Goal: Transaction & Acquisition: Purchase product/service

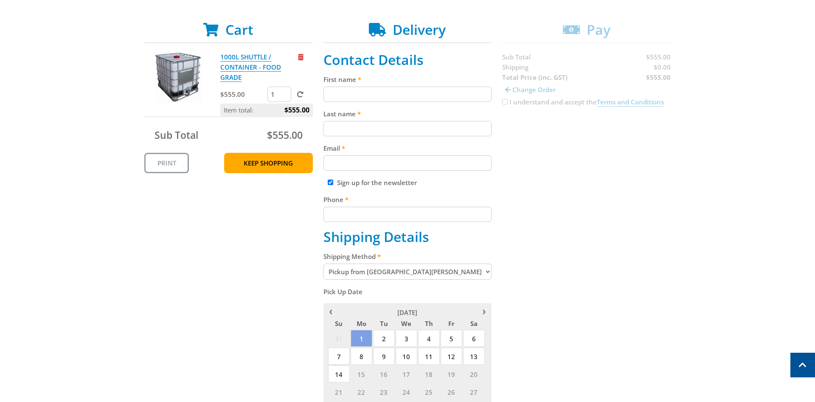
scroll to position [217, 0]
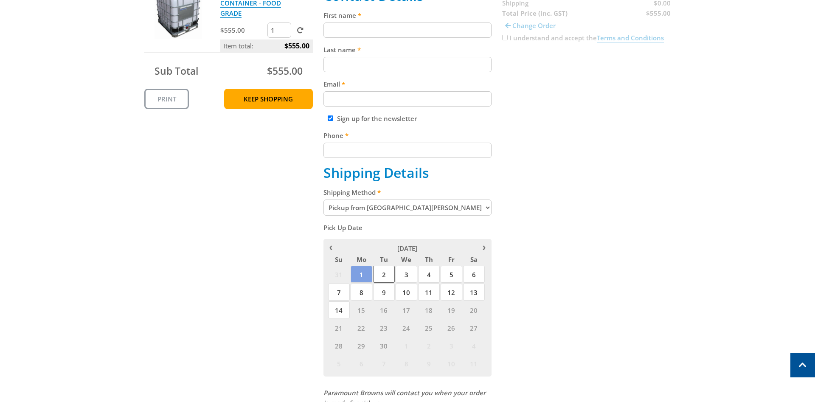
click at [380, 271] on span "2" at bounding box center [384, 274] width 22 height 17
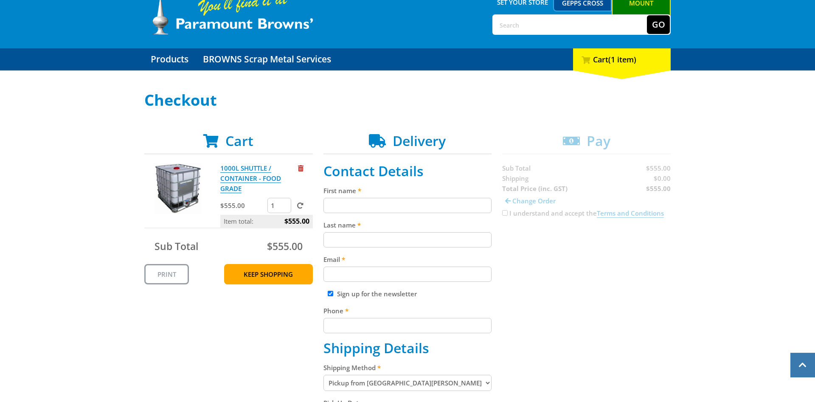
scroll to position [0, 0]
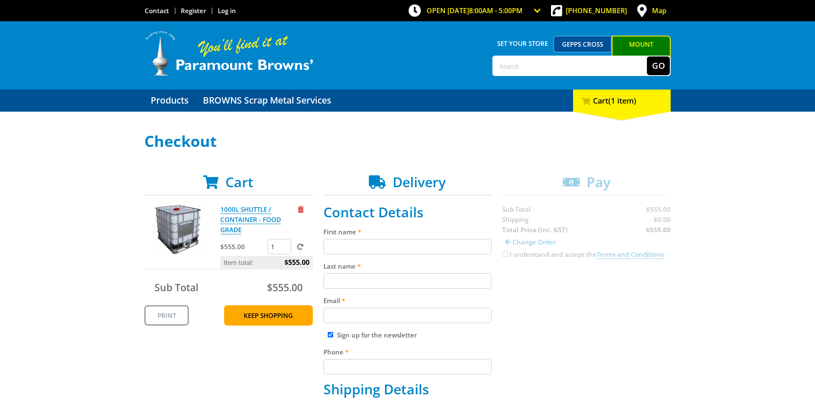
click at [341, 249] on input "First name" at bounding box center [408, 246] width 169 height 15
type input "Brenton"
type input "Vasey"
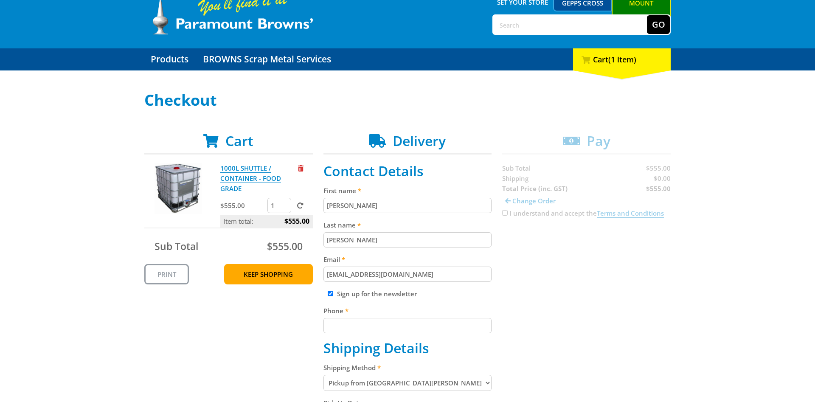
scroll to position [87, 0]
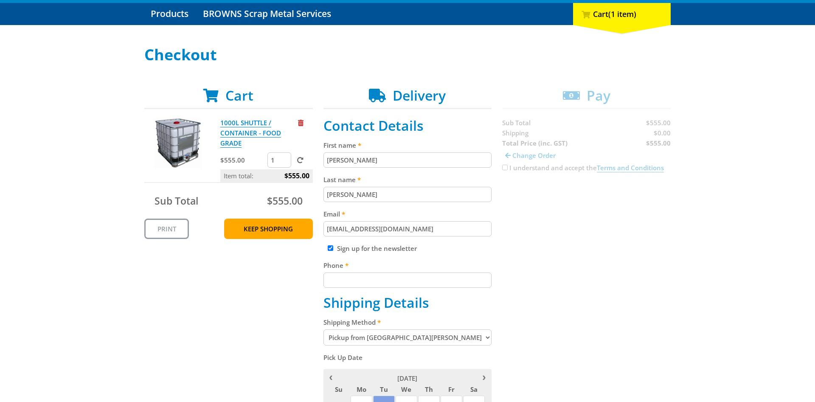
type input "brentonvasey@gmail.com"
click at [353, 282] on input "Phone" at bounding box center [408, 280] width 169 height 15
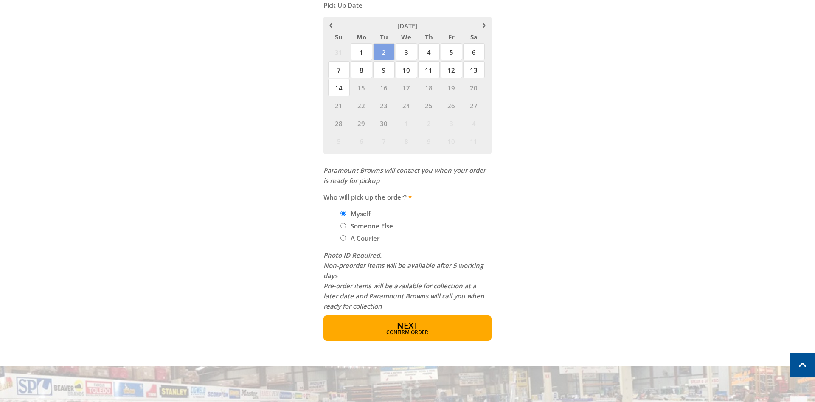
scroll to position [520, 0]
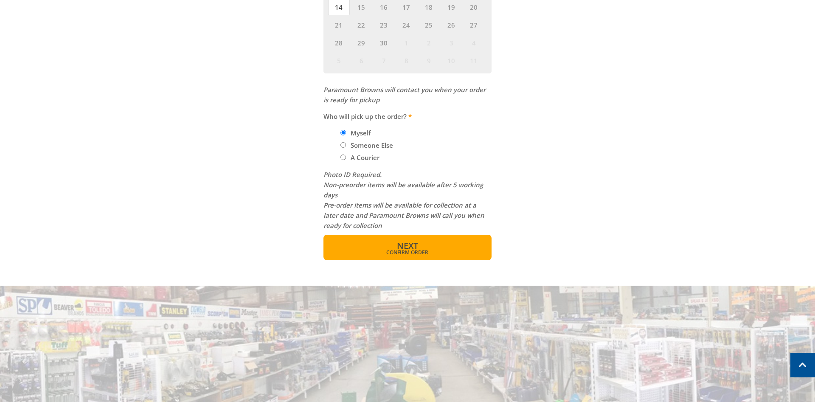
type input "0431047492"
click at [393, 250] on span "Confirm order" at bounding box center [408, 252] width 132 height 5
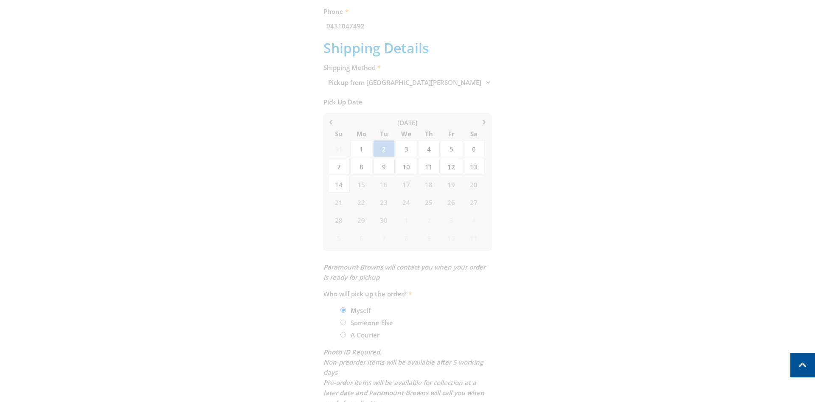
scroll to position [174, 0]
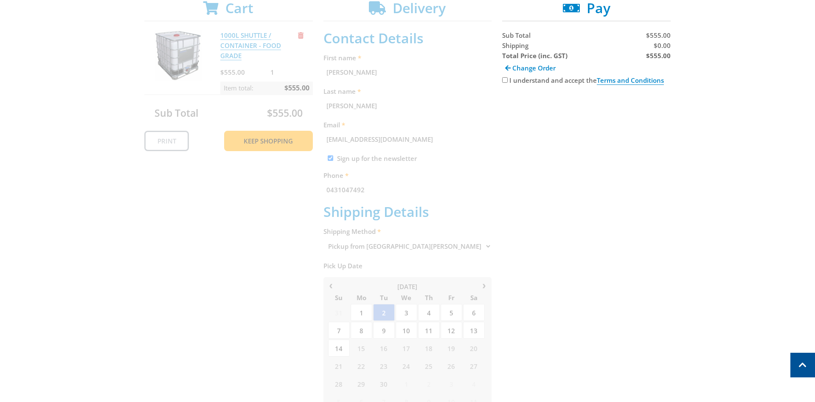
click at [506, 81] on input "I understand and accept the Terms and Conditions" at bounding box center [505, 80] width 6 height 6
checkbox input "true"
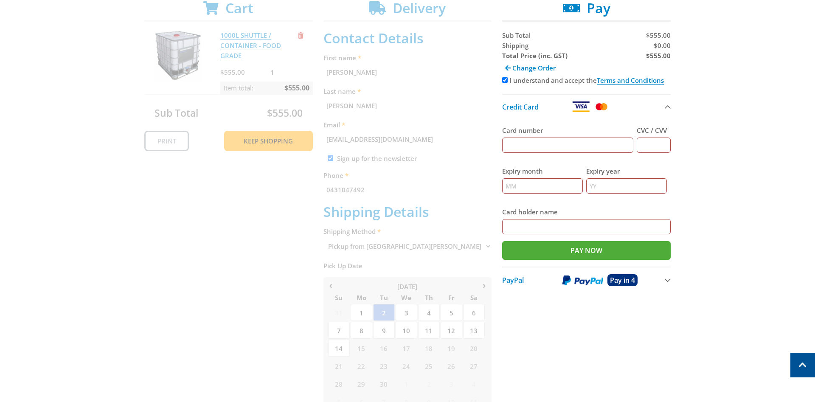
click at [557, 143] on input "Card number" at bounding box center [567, 145] width 131 height 15
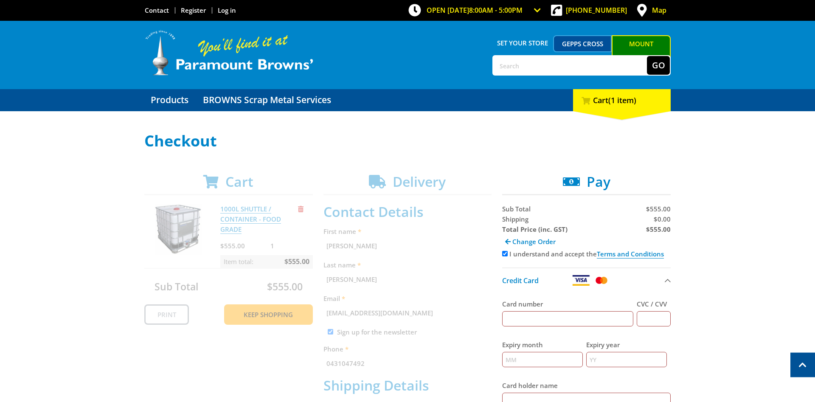
scroll to position [0, 0]
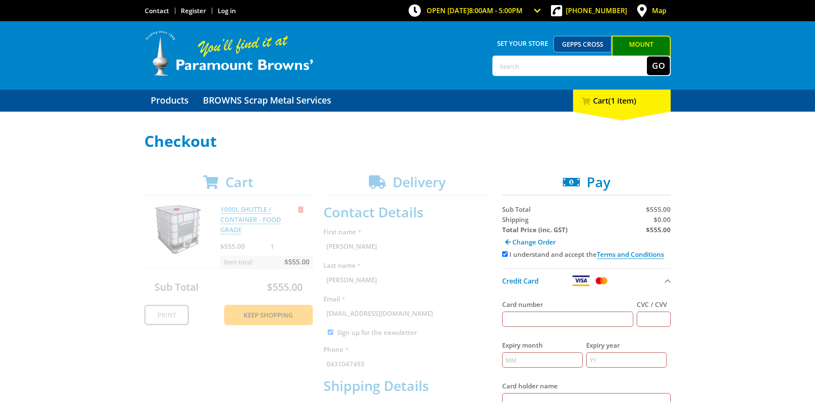
click at [567, 327] on input "Card number" at bounding box center [567, 319] width 131 height 15
type input "5163103014502813"
type input "713"
type input "09"
type input "28"
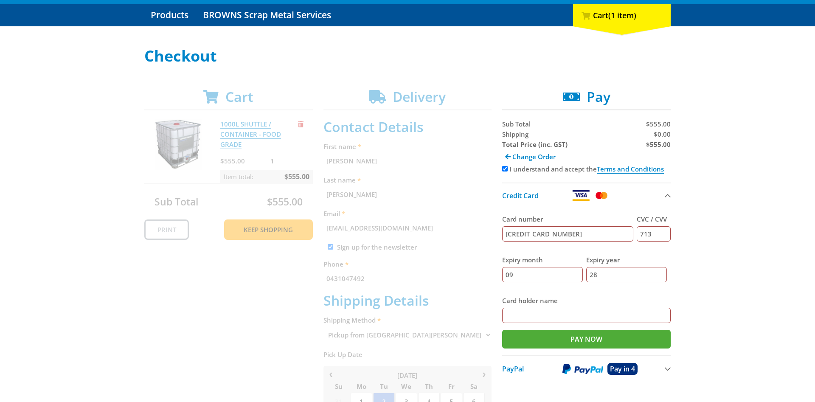
scroll to position [87, 0]
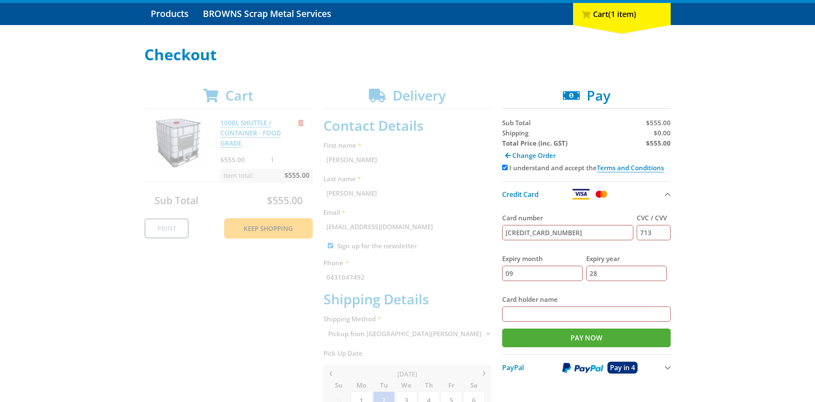
click at [565, 315] on input "Card holder name" at bounding box center [586, 314] width 169 height 15
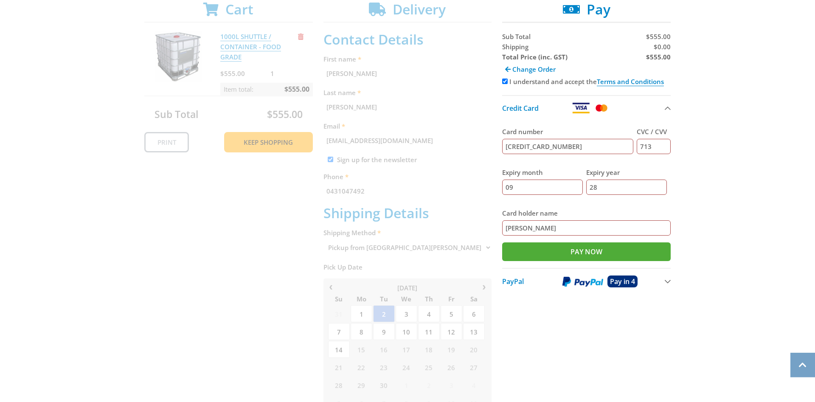
scroll to position [173, 0]
type input "Brenton Vasey"
click at [595, 251] on input "Pay Now" at bounding box center [586, 251] width 169 height 19
type input "Paying..."
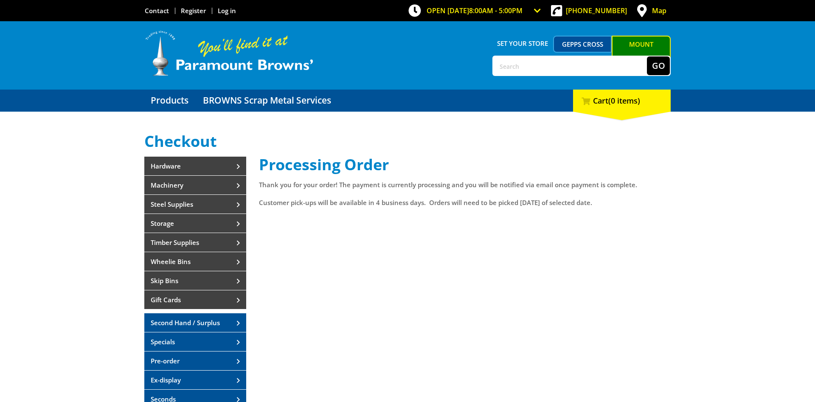
click at [530, 71] on input "text" at bounding box center [570, 65] width 154 height 19
type input "trailer"
click at [647, 56] on button "Go" at bounding box center [658, 65] width 23 height 19
click at [655, 65] on button "Go" at bounding box center [658, 65] width 23 height 19
